Goal: Task Accomplishment & Management: Manage account settings

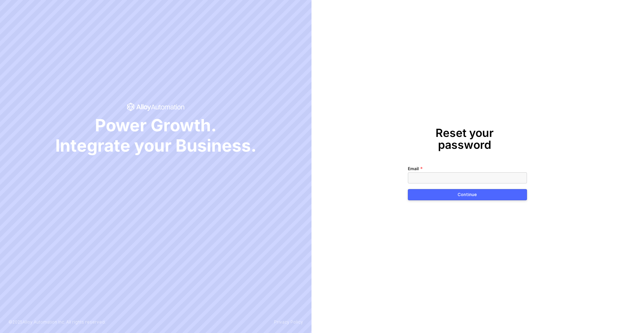
click at [451, 172] on input "Email" at bounding box center [467, 177] width 119 height 11
type input "[PERSON_NAME][EMAIL_ADDRESS][DOMAIN_NAME]"
click at [448, 191] on button "Continue" at bounding box center [467, 194] width 119 height 11
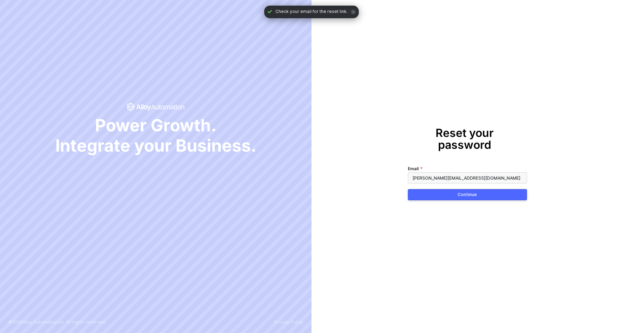
click at [567, 127] on div "Reset your password Email [PERSON_NAME][EMAIL_ADDRESS][DOMAIN_NAME] Continue" at bounding box center [468, 166] width 312 height 333
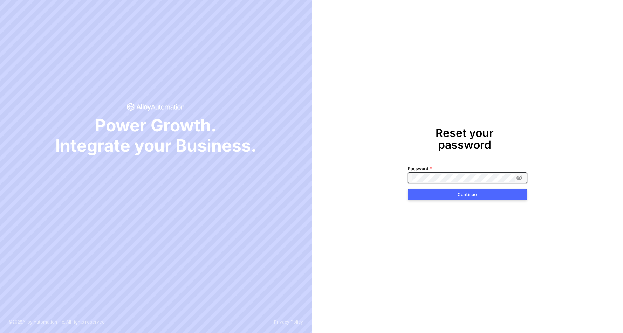
click at [468, 178] on span at bounding box center [467, 177] width 119 height 11
click at [521, 176] on icon at bounding box center [519, 178] width 6 height 5
click at [474, 192] on div "Continue" at bounding box center [467, 195] width 19 height 6
click at [461, 192] on button "Continue" at bounding box center [467, 194] width 119 height 11
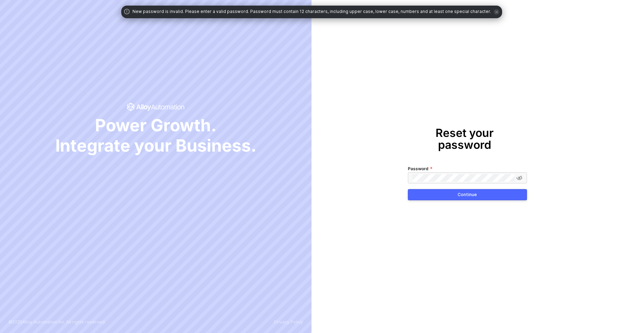
click at [476, 177] on span at bounding box center [467, 177] width 119 height 11
click at [470, 192] on div "Continue" at bounding box center [467, 195] width 19 height 6
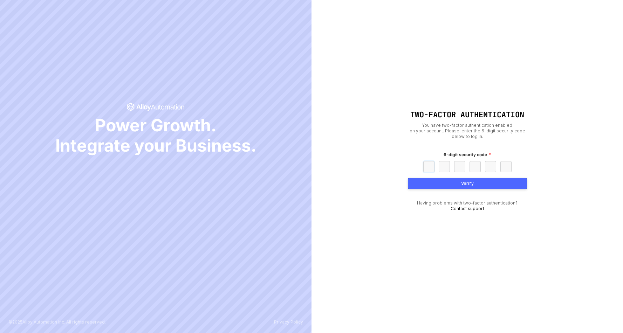
paste input "8"
type input "8"
type input "3"
type input "6"
type input "3"
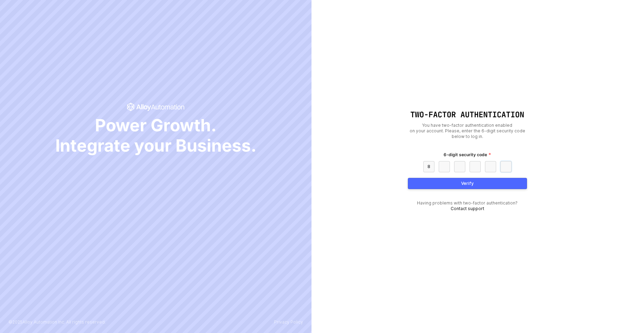
type input "4"
click at [441, 185] on button "Verify" at bounding box center [467, 183] width 119 height 11
